Goal: Transaction & Acquisition: Book appointment/travel/reservation

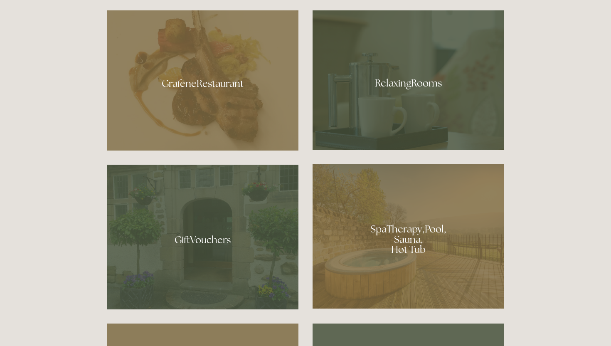
scroll to position [535, 0]
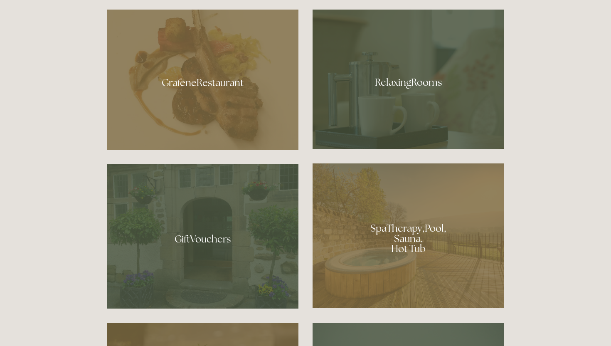
click at [387, 83] on div at bounding box center [407, 80] width 191 height 140
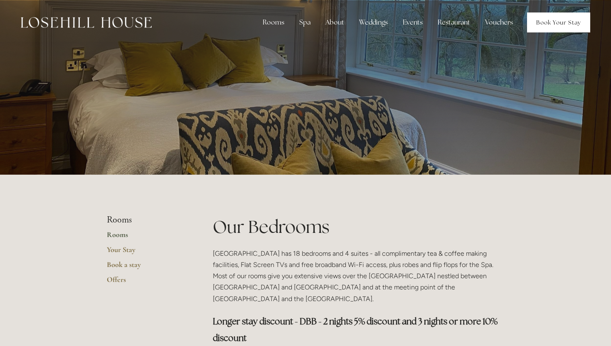
click at [544, 30] on link "Book Your Stay" at bounding box center [558, 22] width 63 height 20
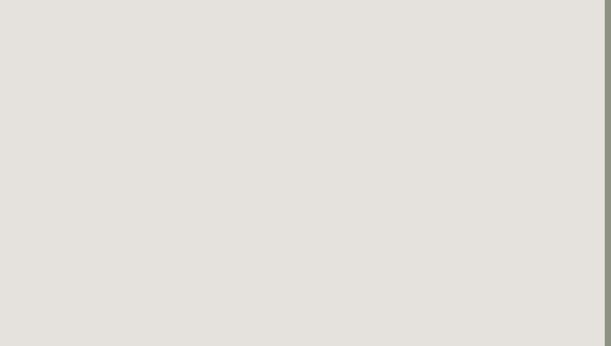
scroll to position [279, 6]
